Goal: Check status: Check status

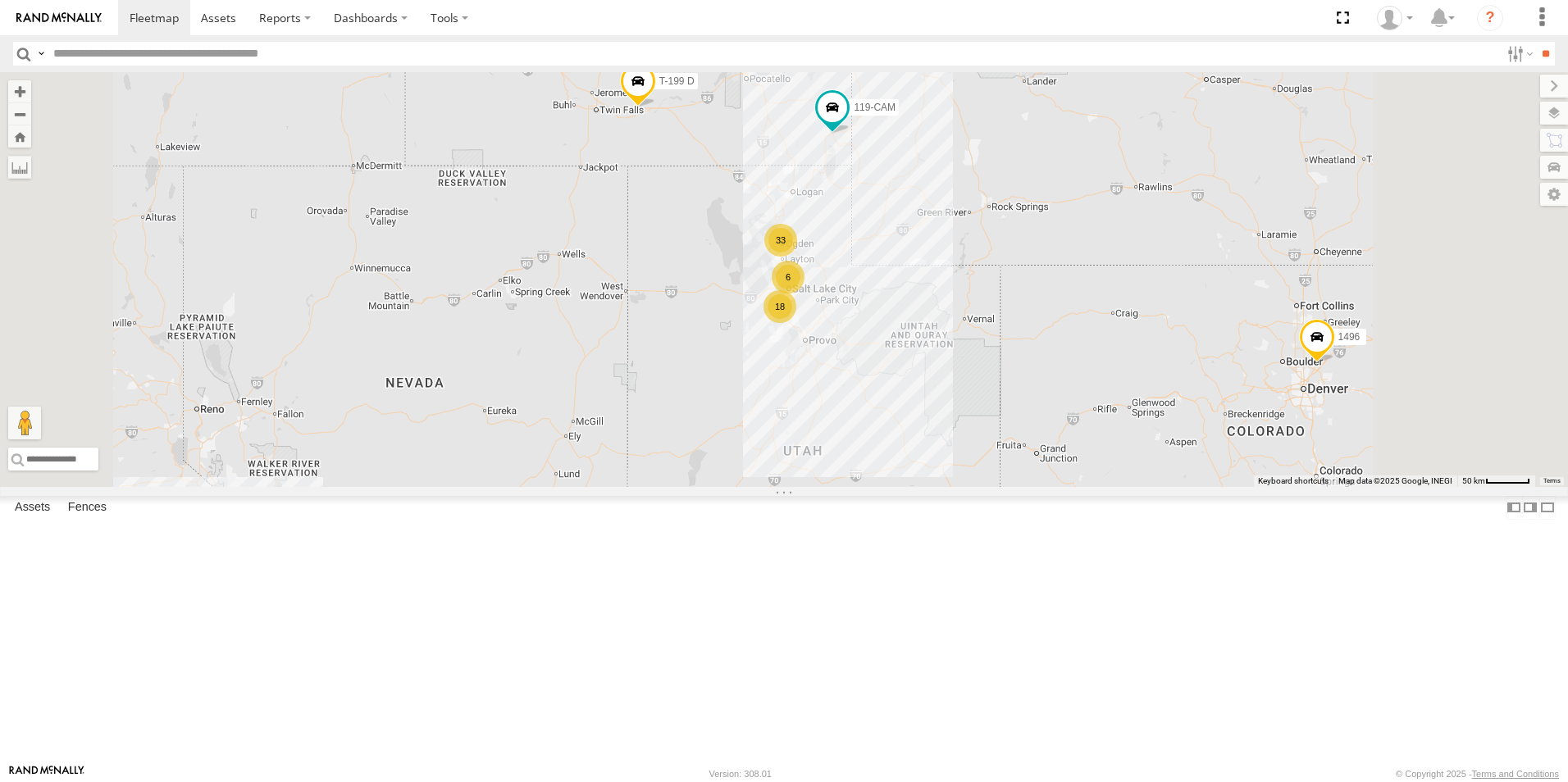
drag, startPoint x: 120, startPoint y: 99, endPoint x: 143, endPoint y: 134, distance: 41.9
click at [0, 0] on div "119-CAM" at bounding box center [0, 0] width 0 height 0
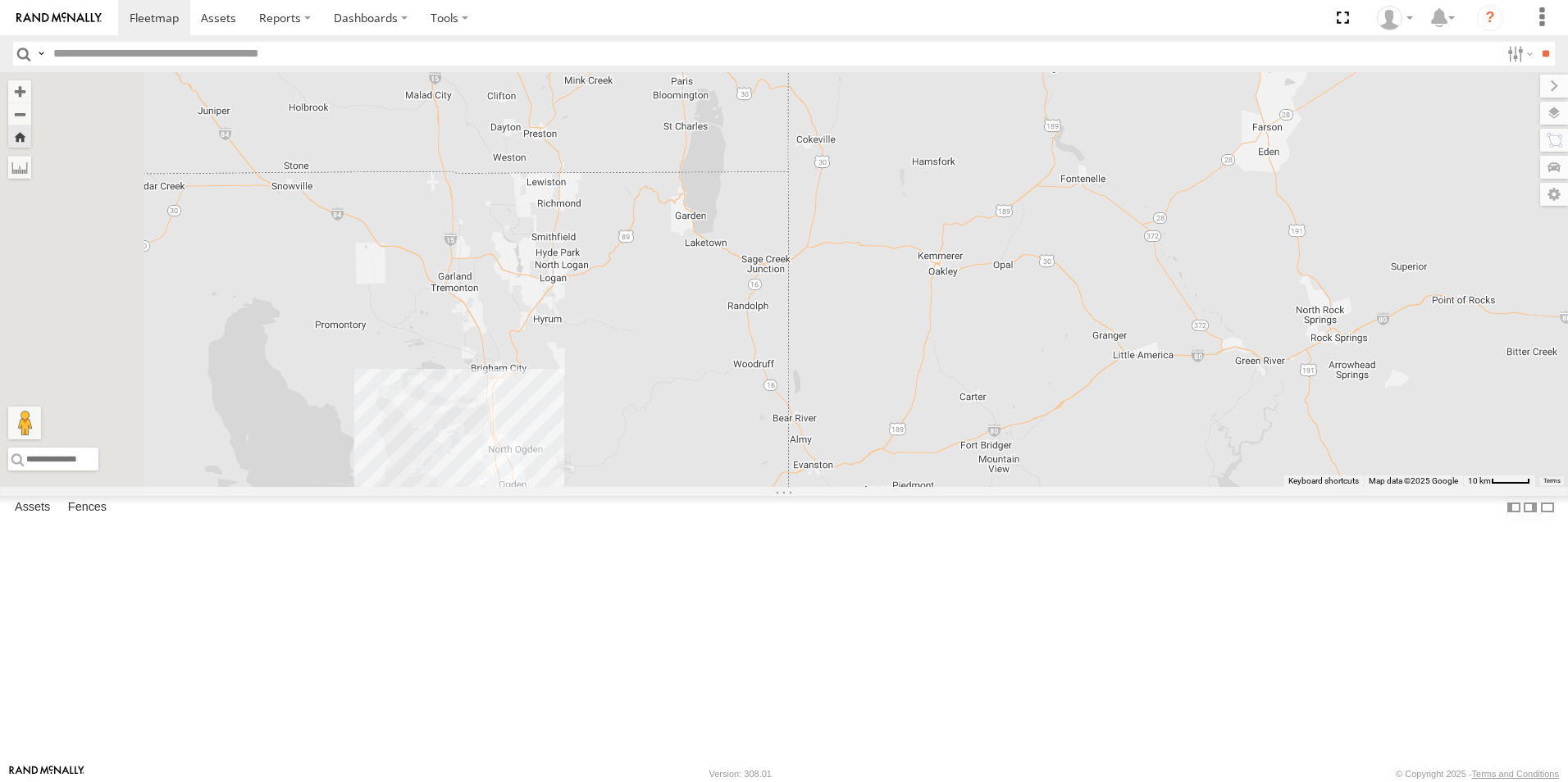
drag, startPoint x: 840, startPoint y: 680, endPoint x: 869, endPoint y: 354, distance: 327.3
click at [869, 354] on div "119-CAM" at bounding box center [784, 279] width 1568 height 415
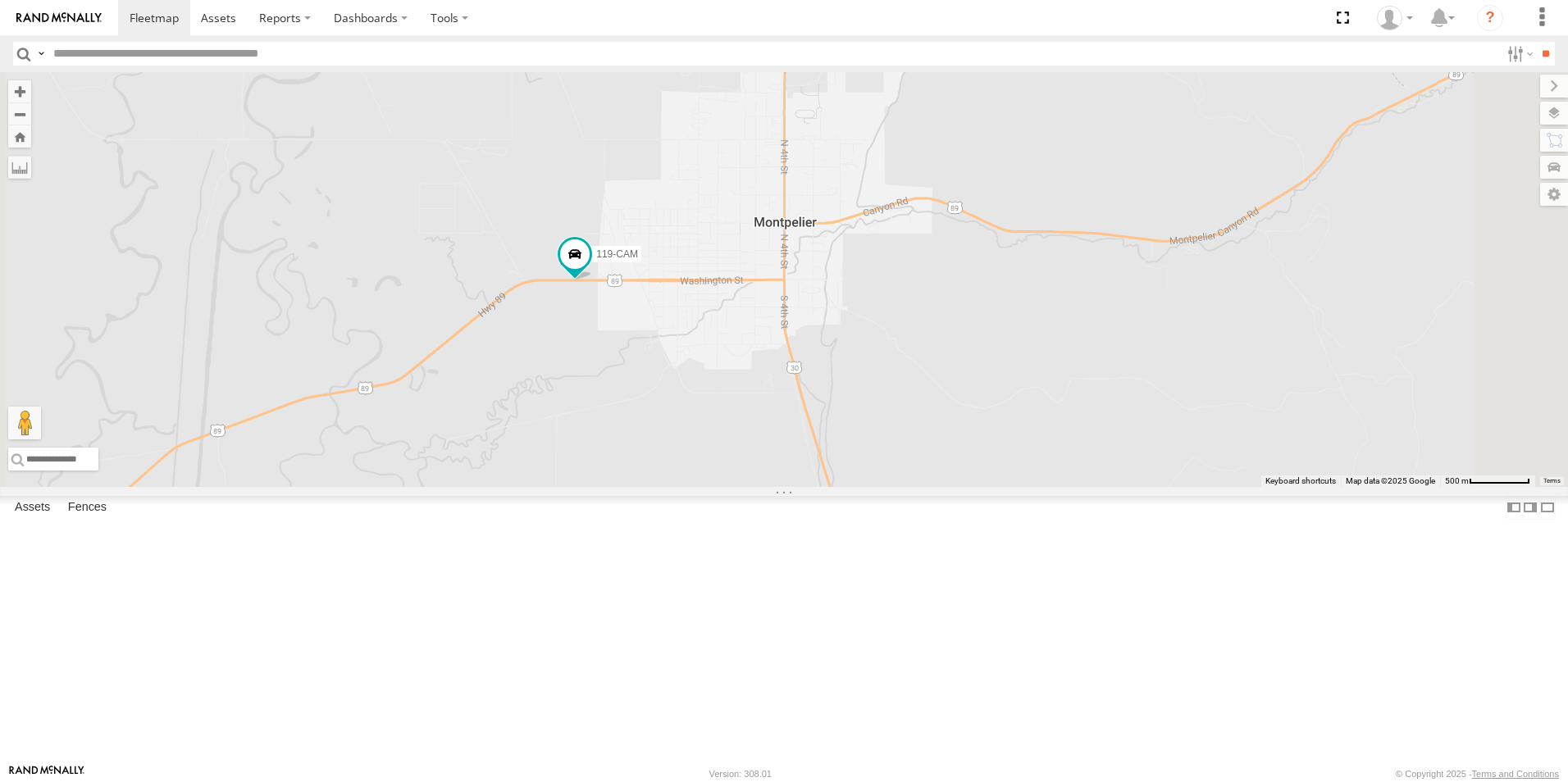
click at [0, 0] on div "119-CAM" at bounding box center [0, 0] width 0 height 0
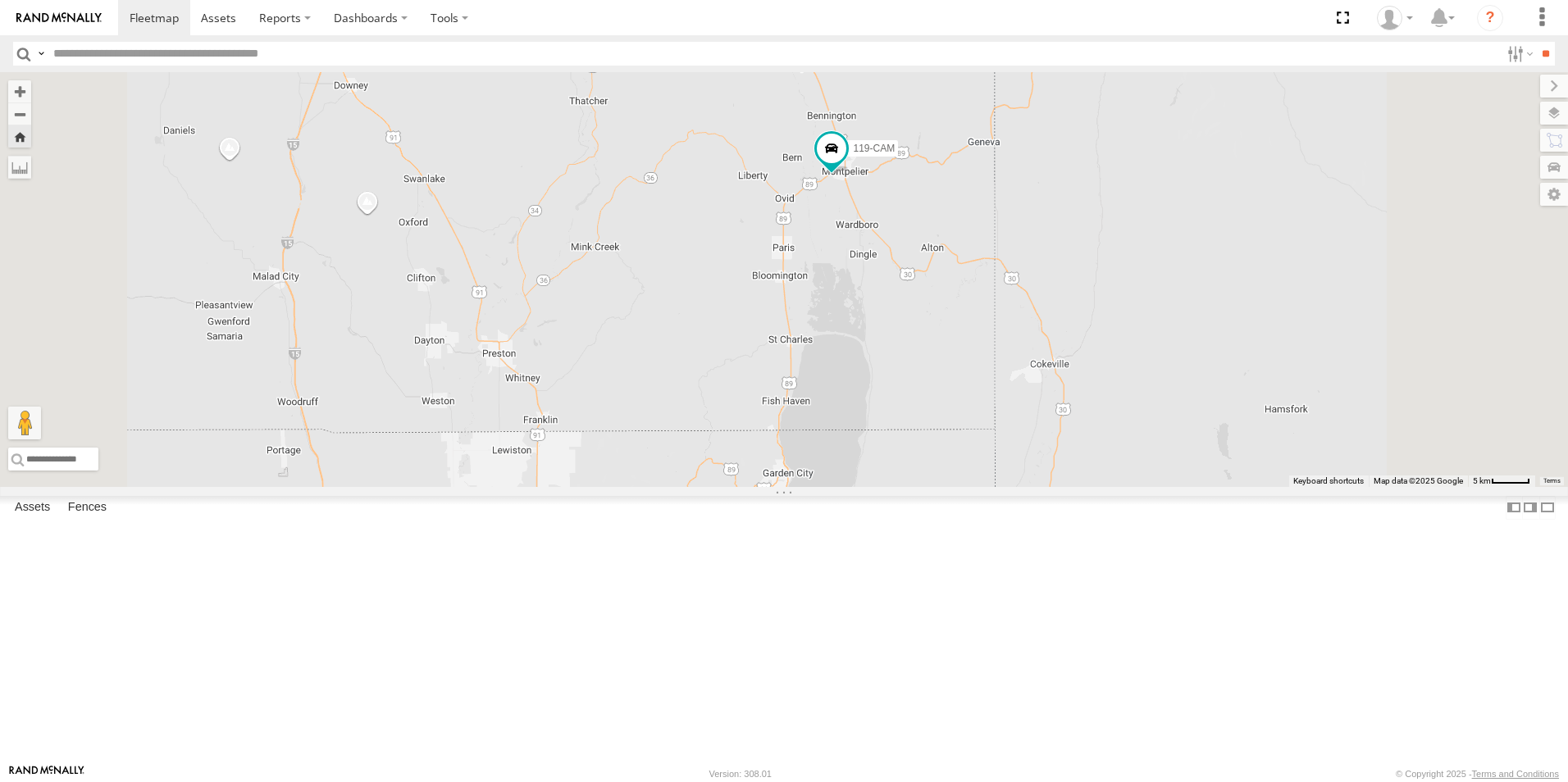
drag, startPoint x: 1032, startPoint y: 529, endPoint x: 1040, endPoint y: 490, distance: 39.8
click at [1040, 487] on div "119-CAM" at bounding box center [784, 279] width 1568 height 415
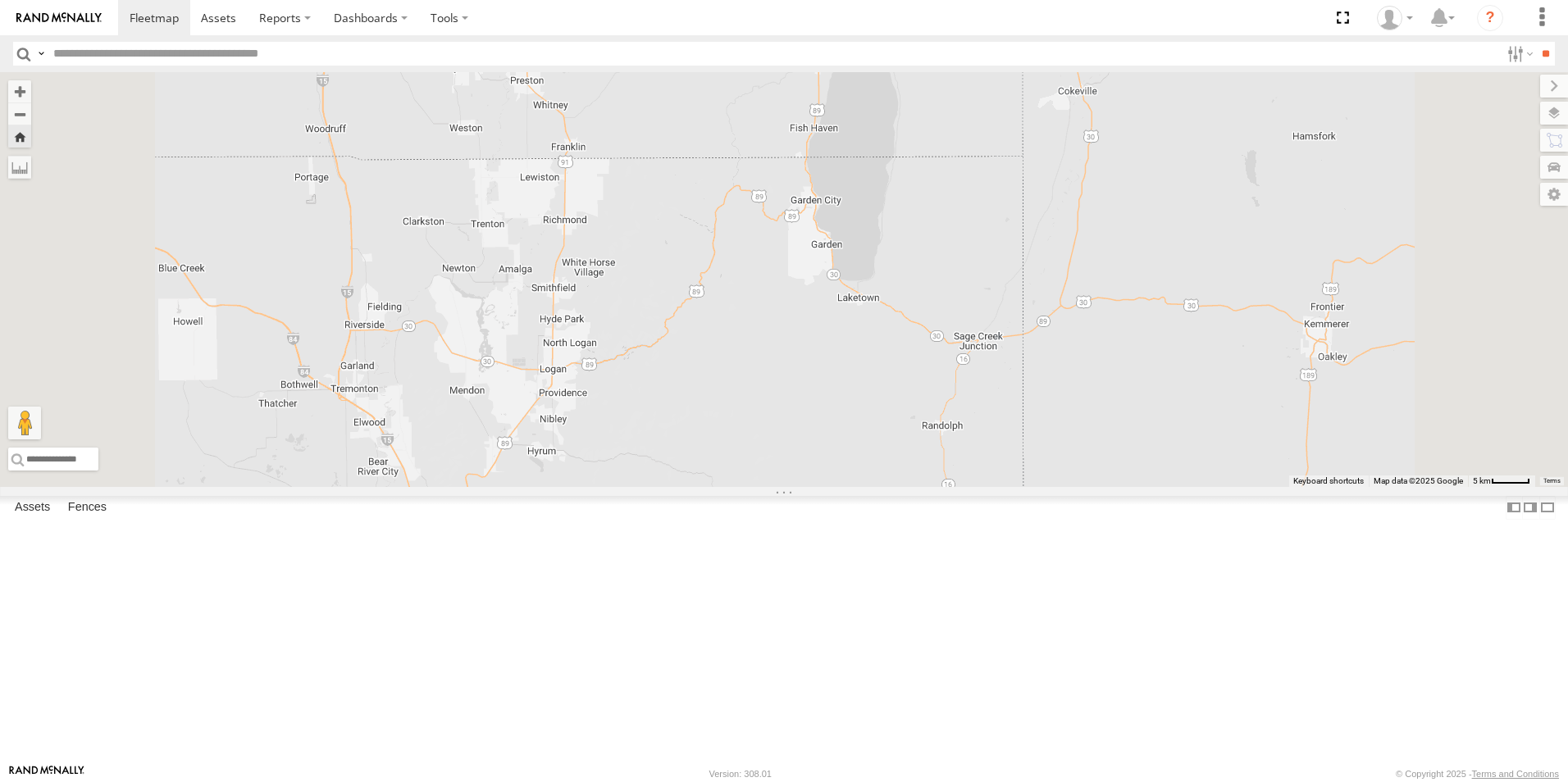
drag, startPoint x: 984, startPoint y: 571, endPoint x: 1013, endPoint y: 299, distance: 273.5
click at [1013, 299] on div "119-CAM" at bounding box center [784, 279] width 1568 height 415
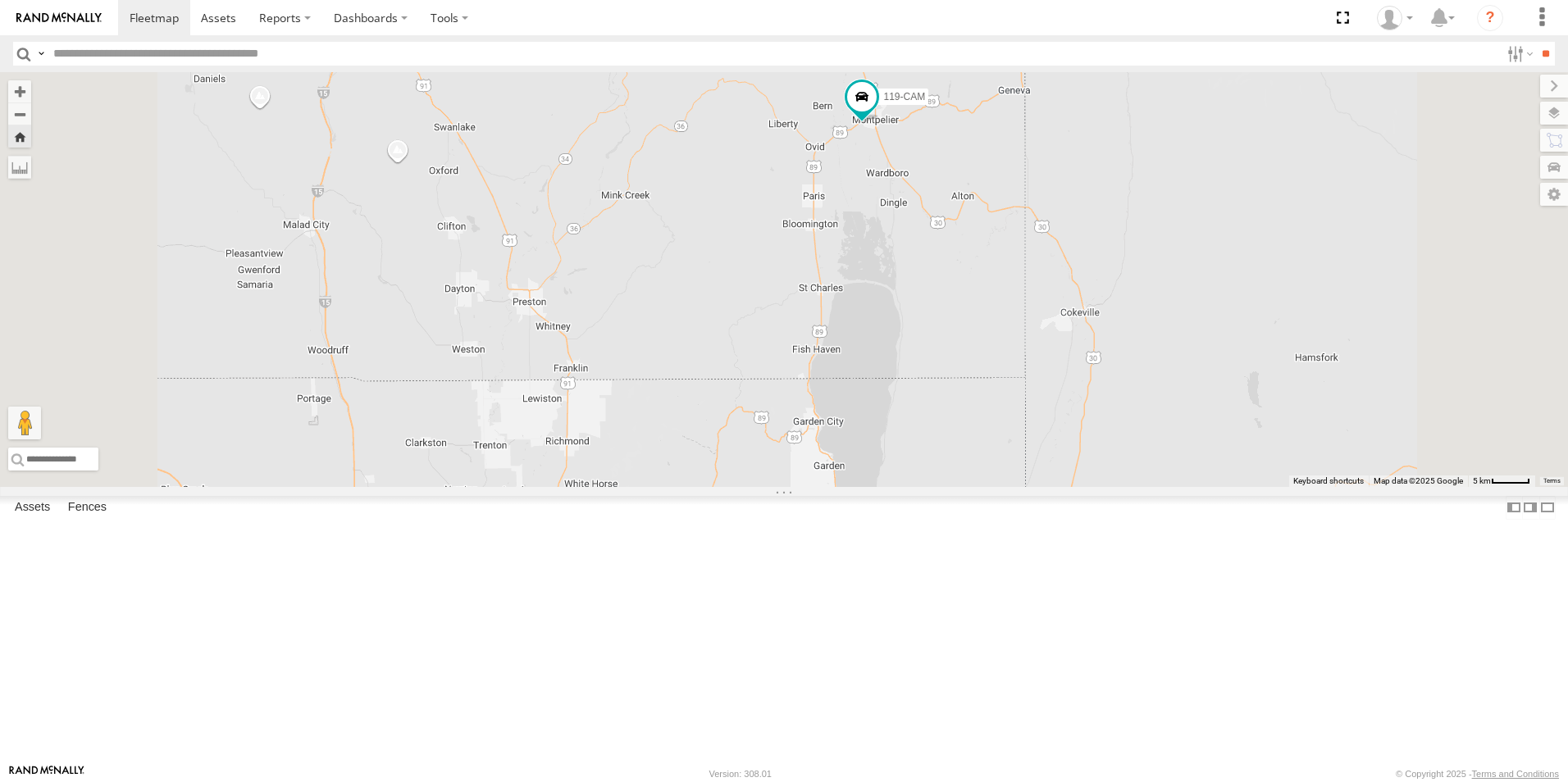
drag, startPoint x: 976, startPoint y: 305, endPoint x: 976, endPoint y: 545, distance: 240.0
click at [976, 487] on div "119-CAM" at bounding box center [784, 279] width 1568 height 415
click at [876, 117] on span at bounding box center [862, 103] width 30 height 30
click at [882, 380] on div "119-CAM 119-CAM All Assets US Highway 89 Montpelier 42.31763 , -111.31972 48 13…" at bounding box center [784, 279] width 1568 height 415
click at [882, 367] on div "119-CAM 119-CAM All Assets US Highway 89 Montpelier 42.31763 , -111.31972 48 13…" at bounding box center [784, 279] width 1568 height 415
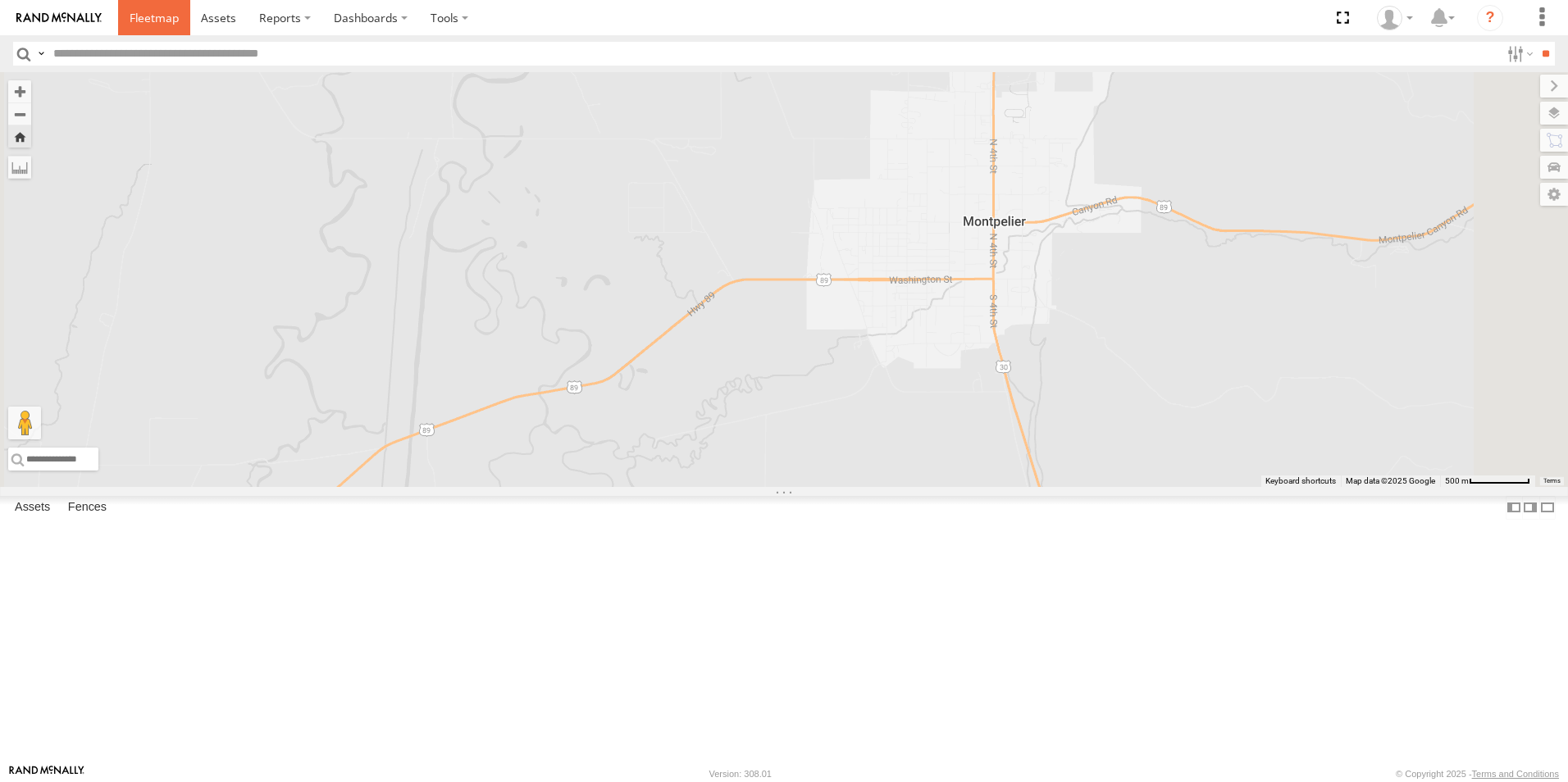
click at [142, 22] on span at bounding box center [154, 18] width 49 height 16
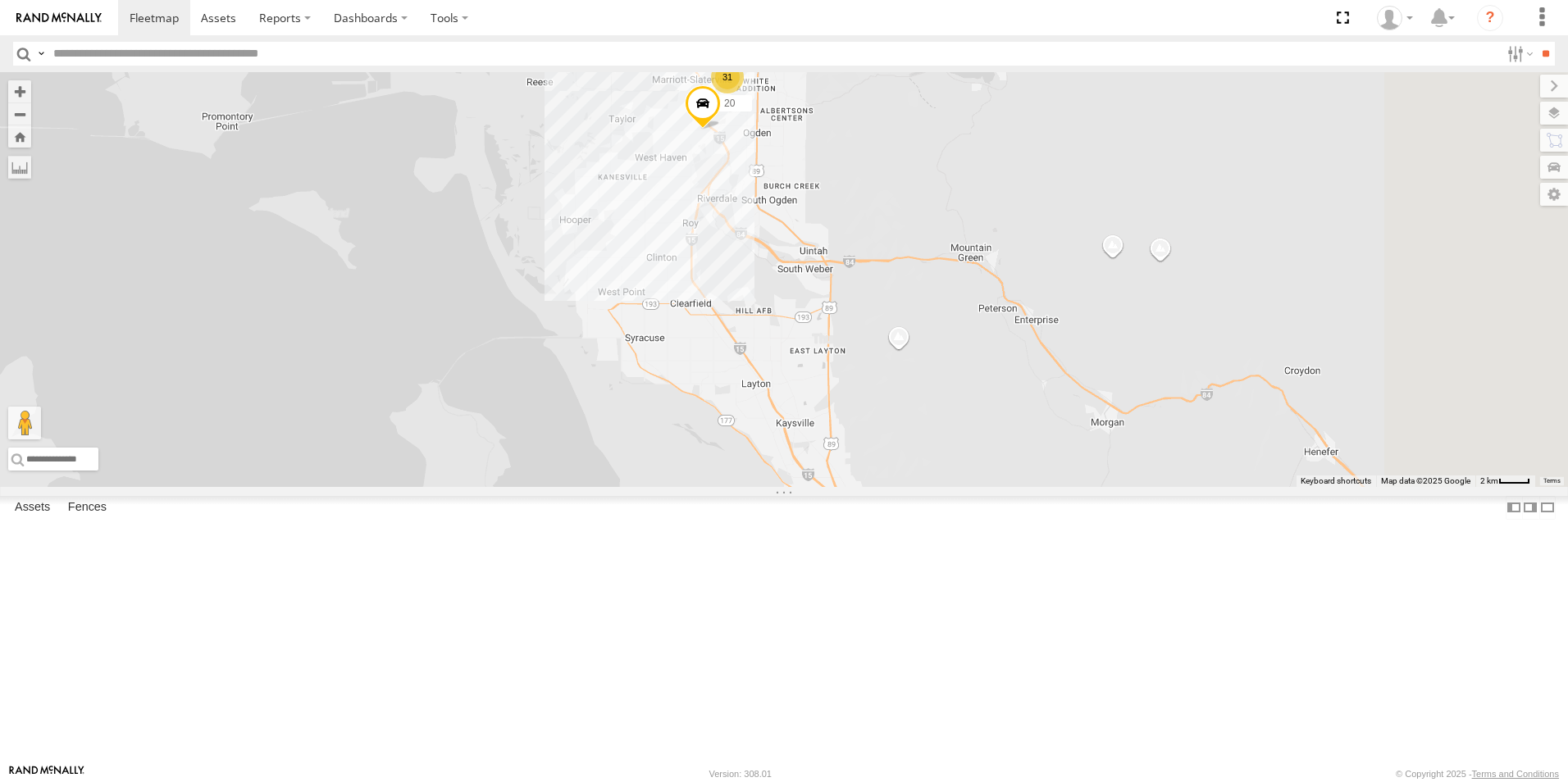
drag, startPoint x: 922, startPoint y: 282, endPoint x: 832, endPoint y: 70, distance: 230.3
click at [832, 70] on body at bounding box center [784, 391] width 1568 height 782
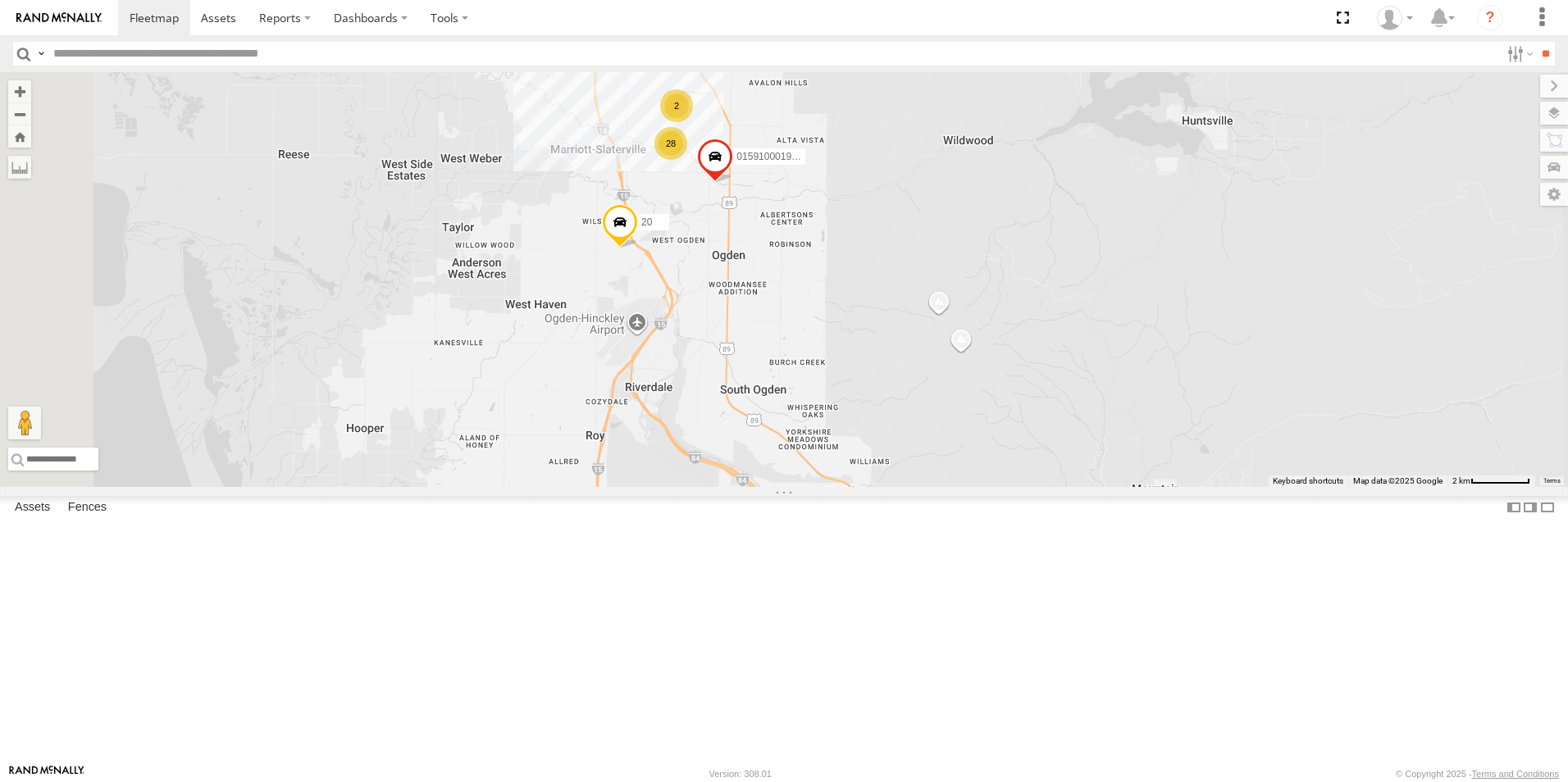
drag, startPoint x: 970, startPoint y: 243, endPoint x: 900, endPoint y: 367, distance: 142.4
click at [901, 369] on div "152 1496 208 119-CAM 307W 209-CAL T-199 D 223H-CAL 20 28 015910001997066 2" at bounding box center [784, 279] width 1568 height 415
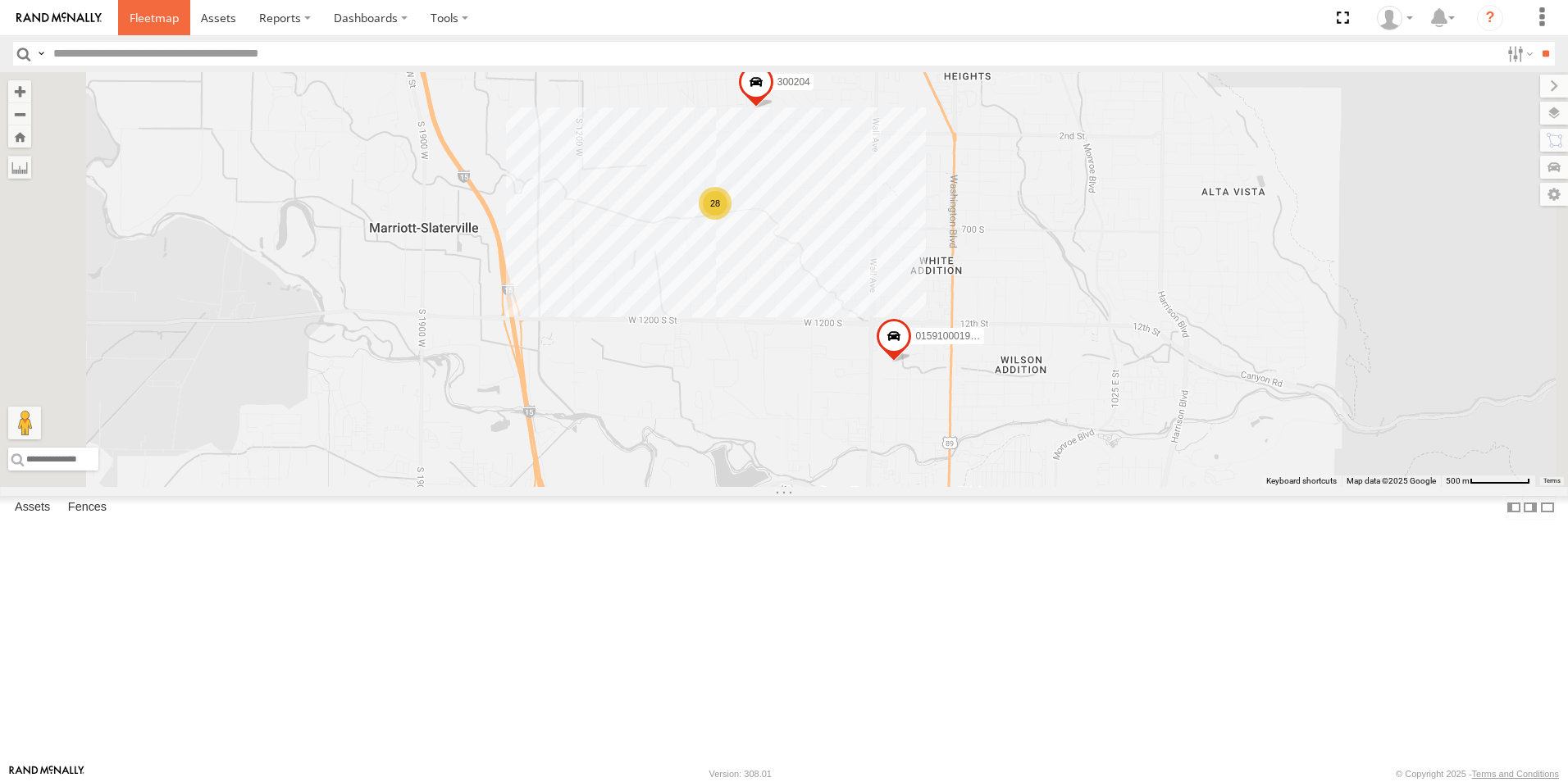
click at [156, 19] on span at bounding box center [154, 18] width 49 height 16
